Goal: Navigation & Orientation: Find specific page/section

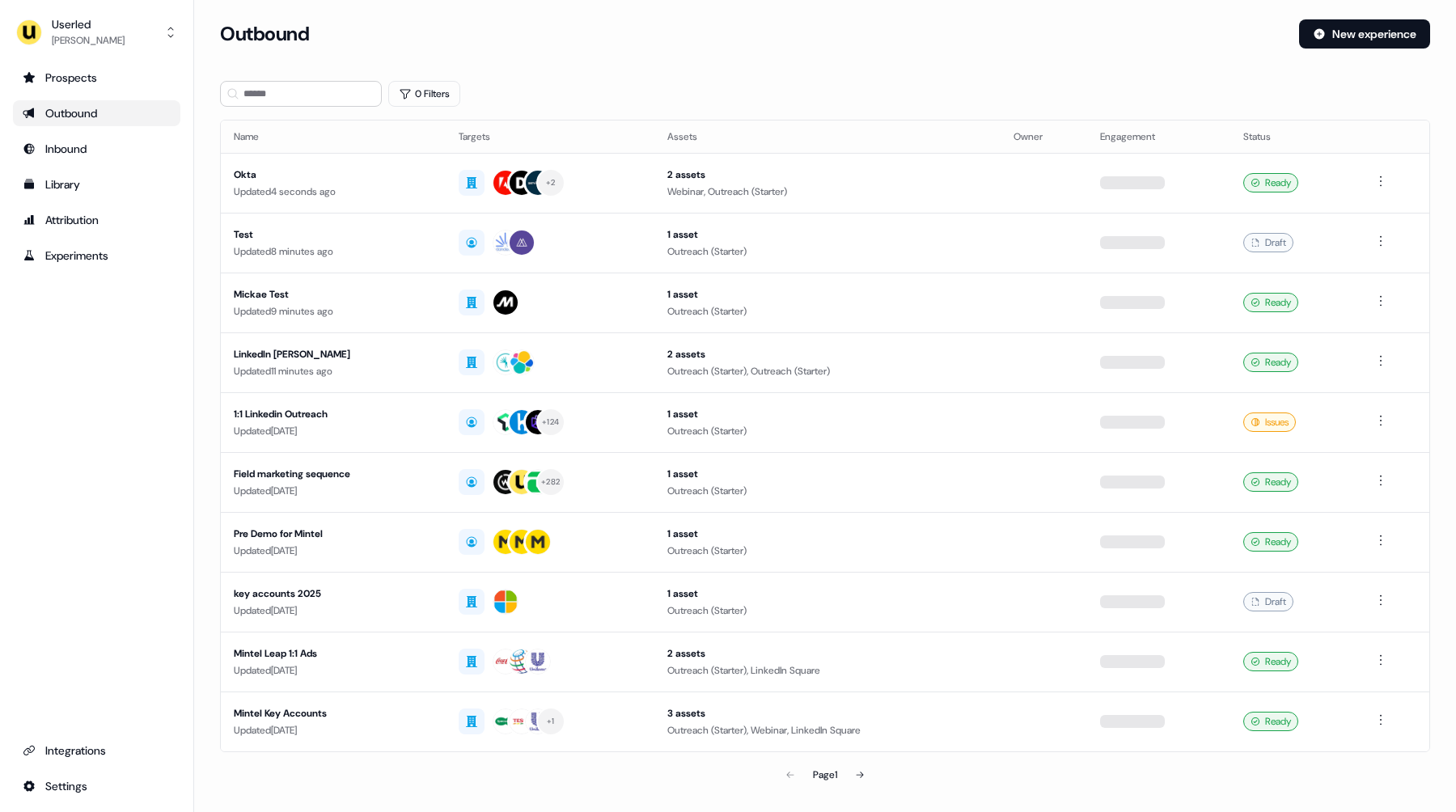
click at [133, 477] on div "Prospects Outbound Inbound Library Attribution Experiments Integrations Settings" at bounding box center [96, 431] width 168 height 734
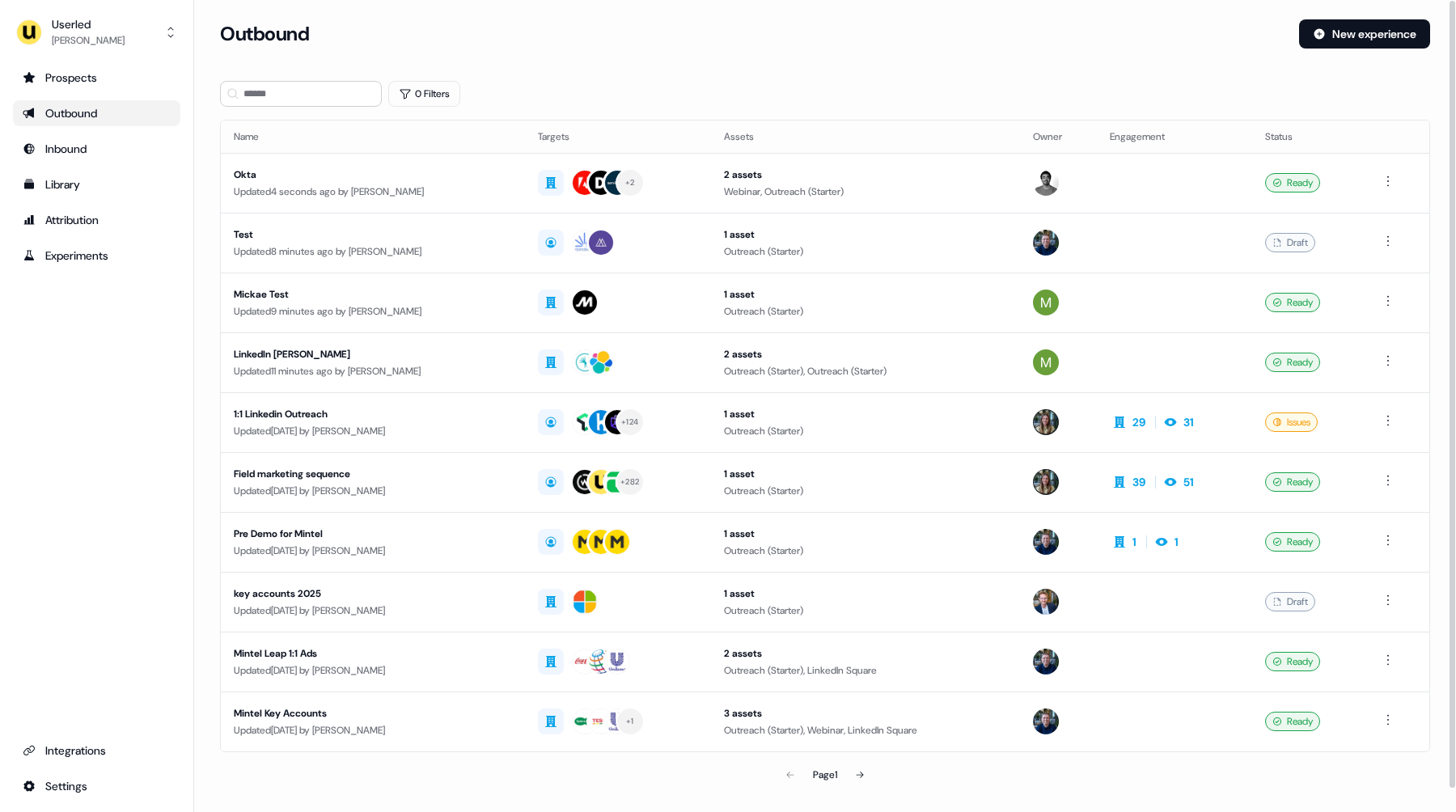
click at [143, 367] on div "Prospects Outbound Inbound Library Attribution Experiments Integrations Settings" at bounding box center [96, 431] width 168 height 734
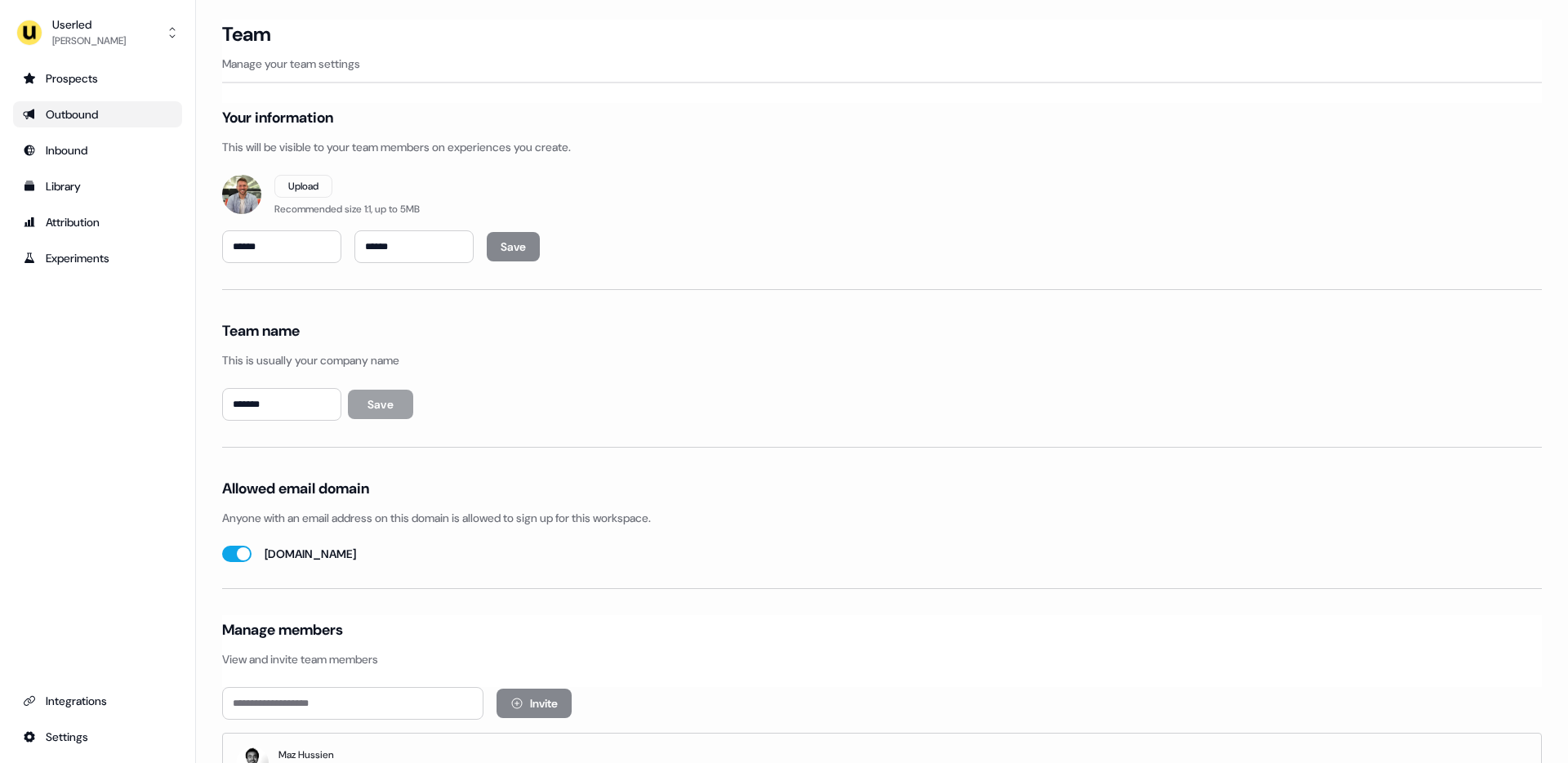
click at [62, 113] on div "Outbound" at bounding box center [97, 114] width 149 height 16
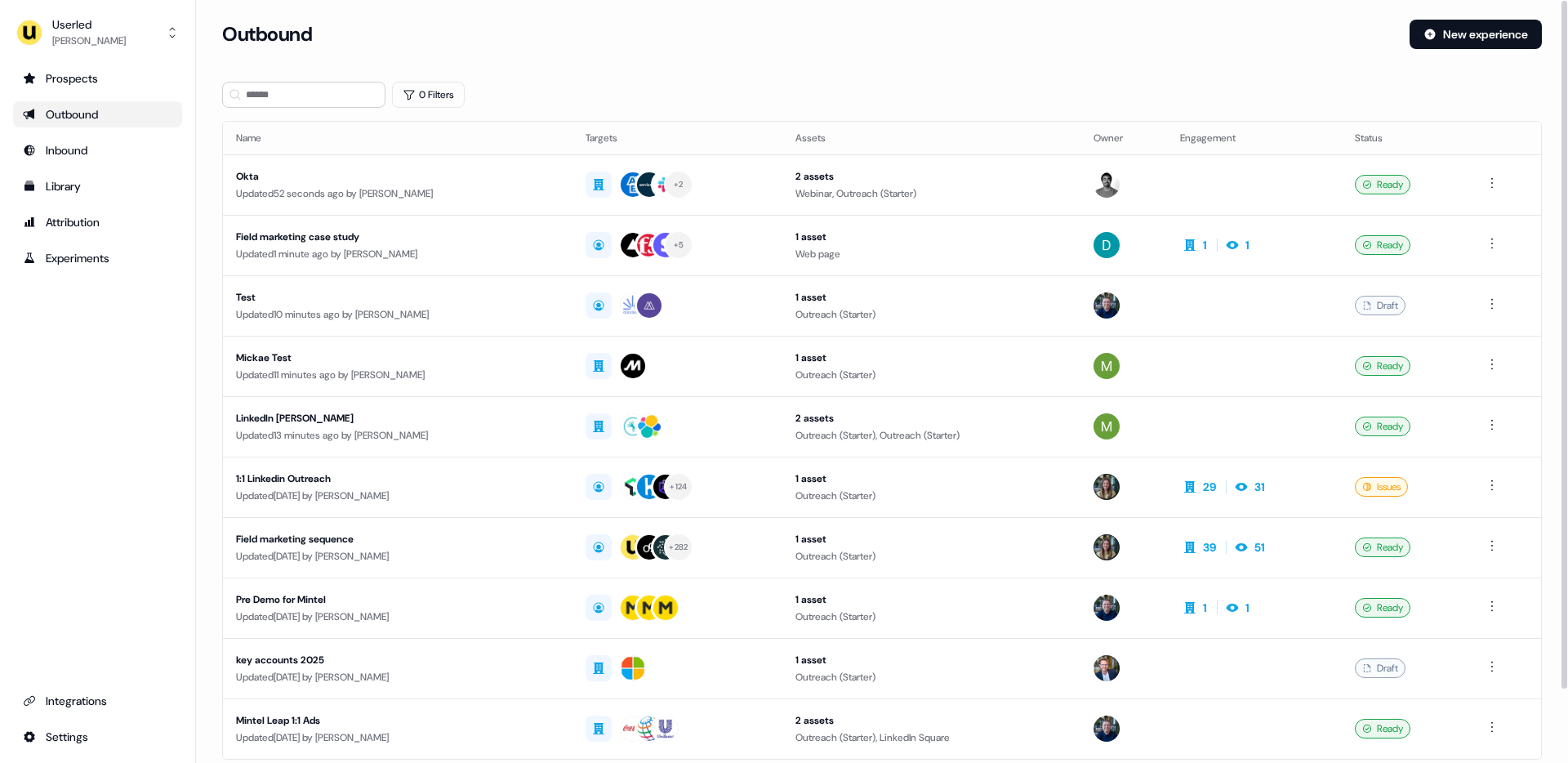
click at [753, 76] on section "Loading... Outbound New experience 0 Filters Name Targets Assets Owner Engageme…" at bounding box center [882, 432] width 1372 height 825
